Goal: Check status: Check status

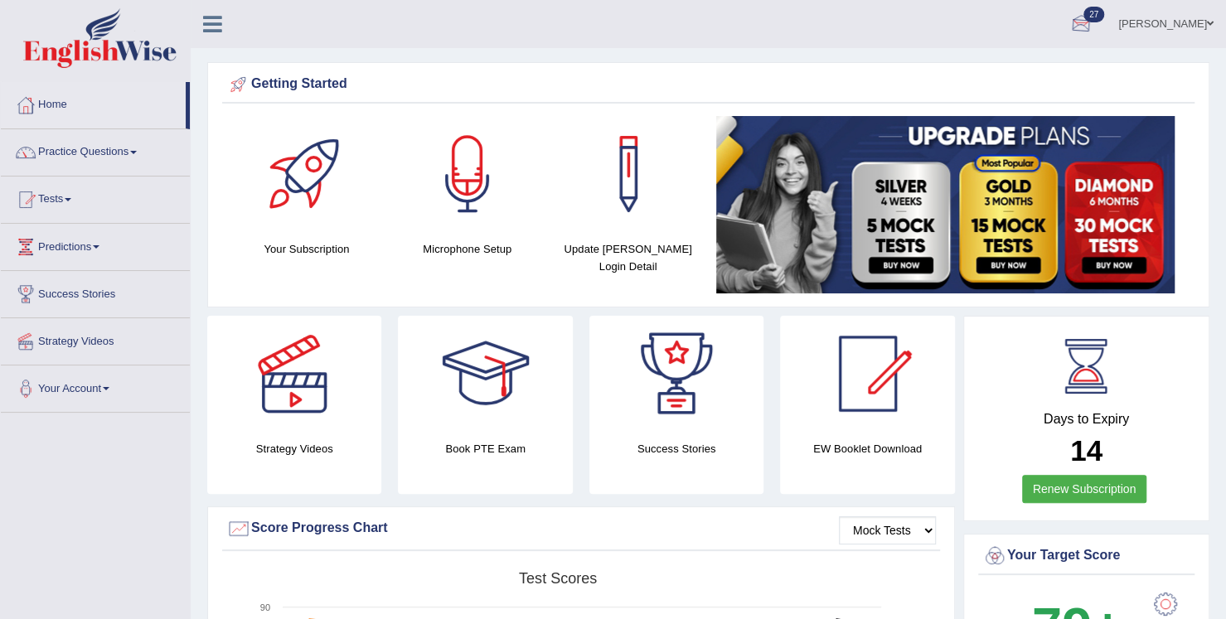
click at [1094, 18] on div at bounding box center [1081, 24] width 25 height 25
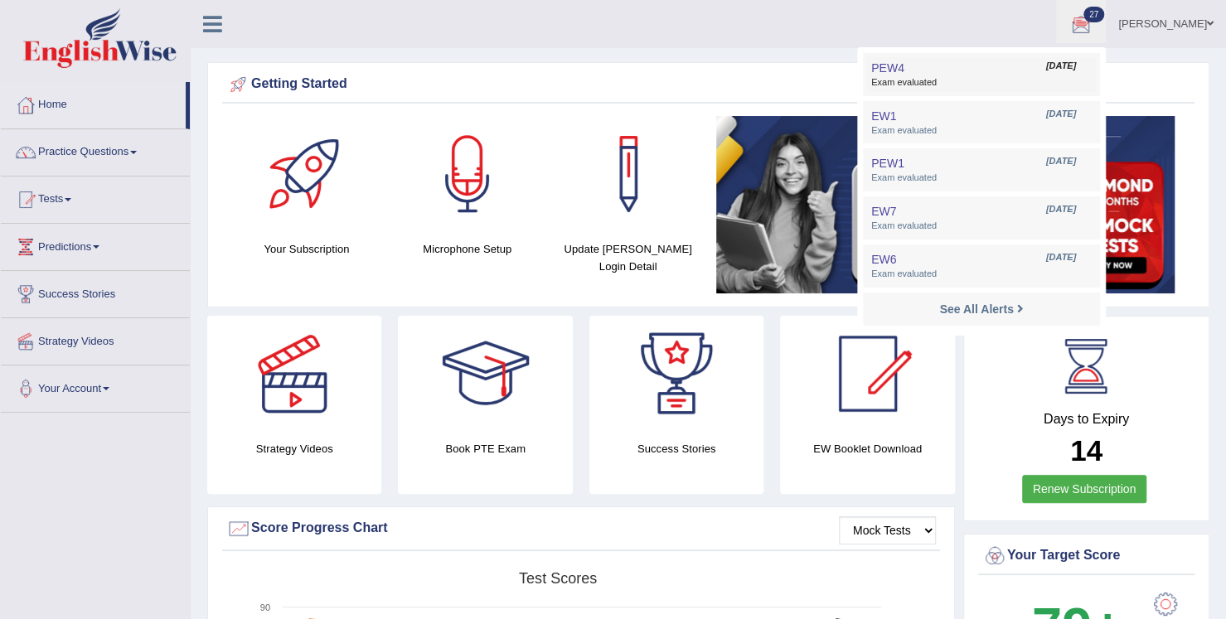
click at [1033, 66] on link "PEW4 [DATE] Exam evaluated" at bounding box center [981, 74] width 229 height 35
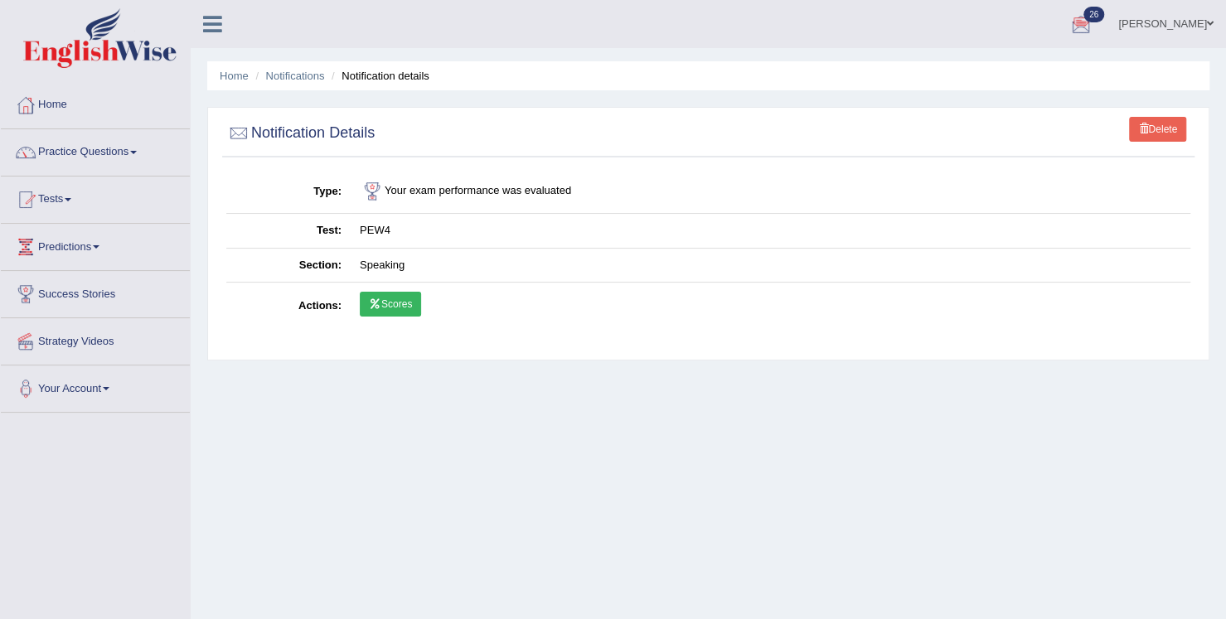
click at [386, 309] on link "Scores" at bounding box center [390, 304] width 61 height 25
